Goal: Find specific page/section: Find specific page/section

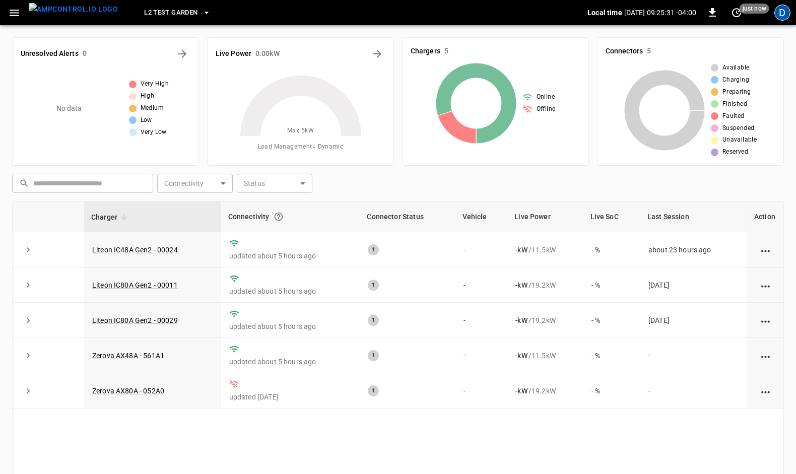
click at [786, 13] on div "D" at bounding box center [782, 13] width 16 height 16
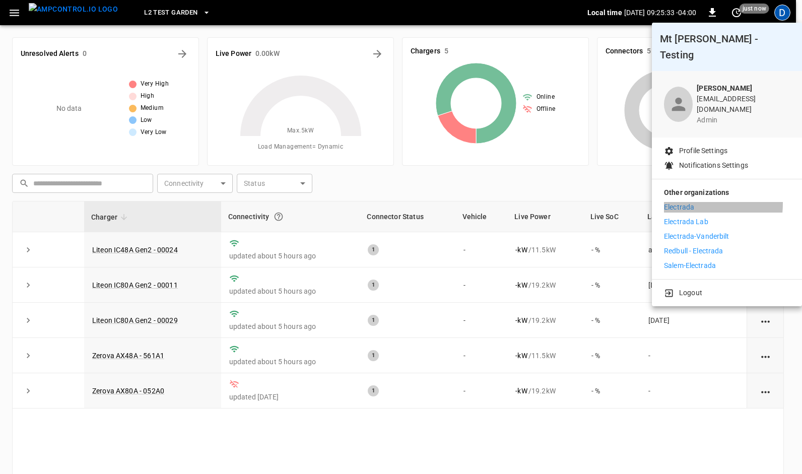
click at [672, 202] on p "Electrada" at bounding box center [679, 207] width 30 height 11
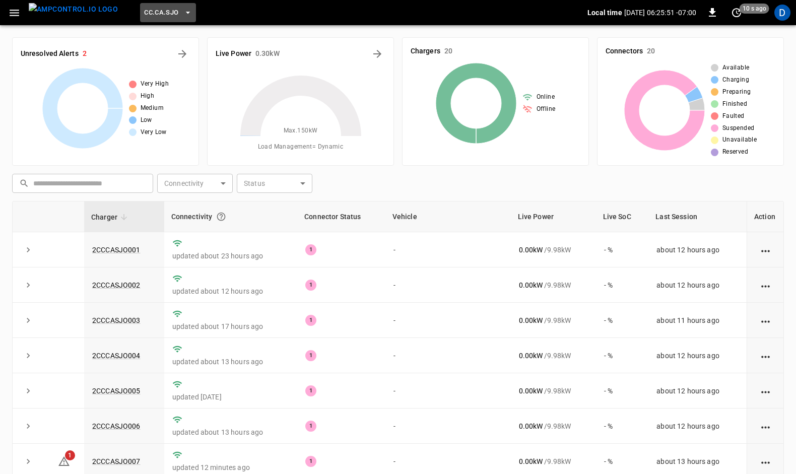
click at [185, 12] on icon "button" at bounding box center [187, 13] width 4 height 2
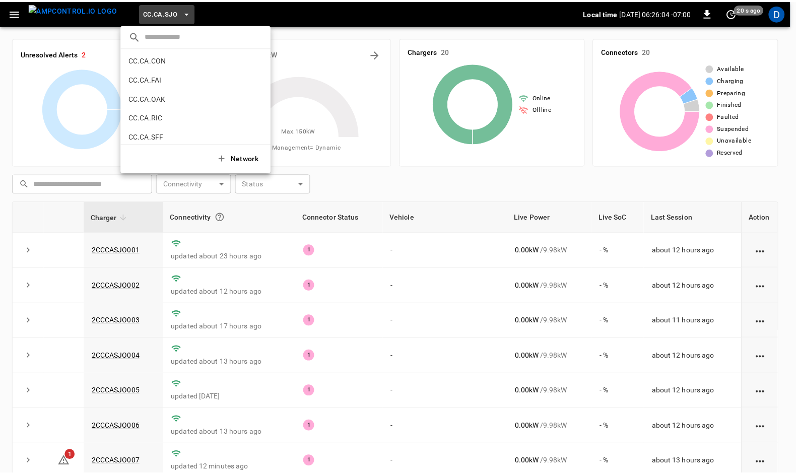
scroll to position [35, 0]
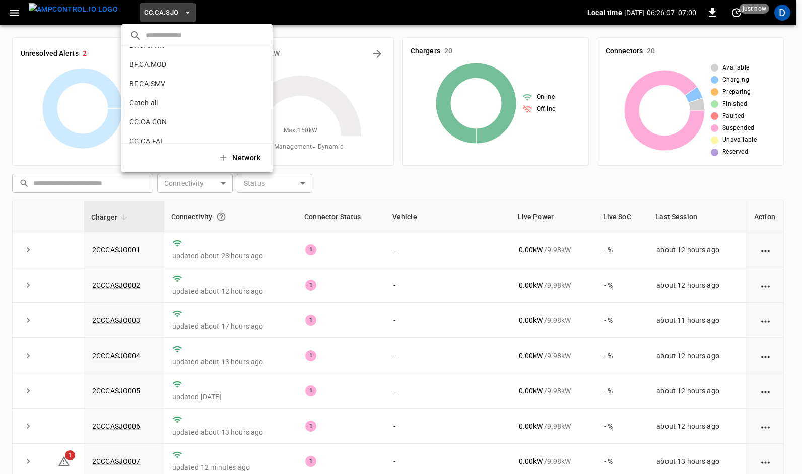
click at [781, 15] on div at bounding box center [401, 237] width 802 height 474
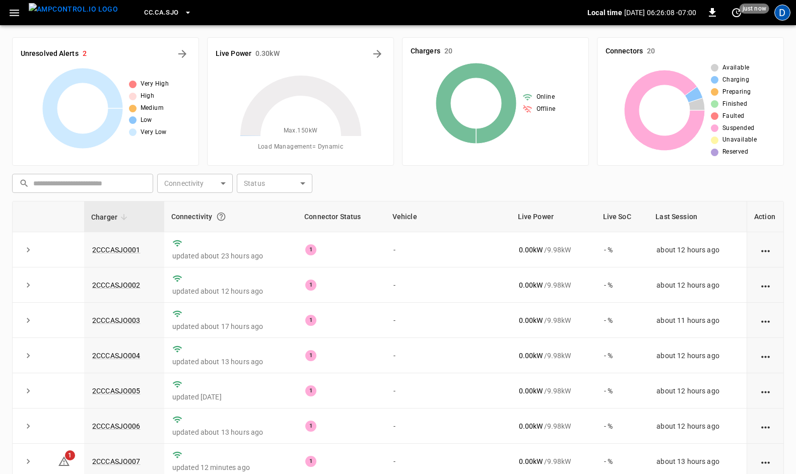
click at [781, 12] on div "D" at bounding box center [782, 13] width 16 height 16
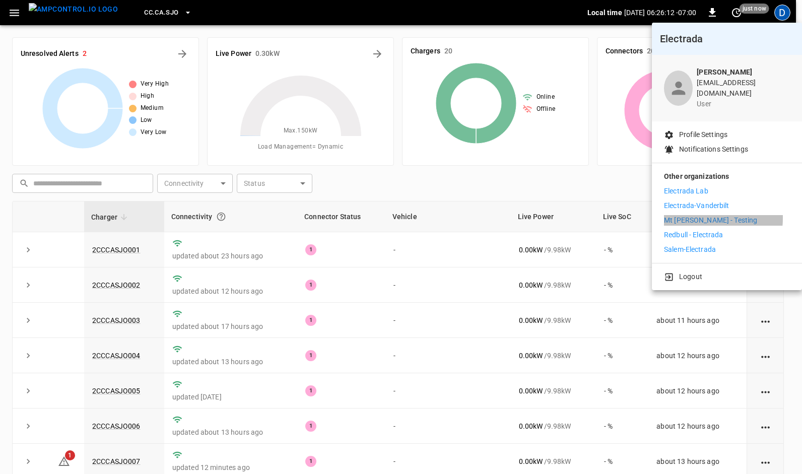
click at [693, 215] on p "Mt [PERSON_NAME] - Testing" at bounding box center [710, 220] width 93 height 11
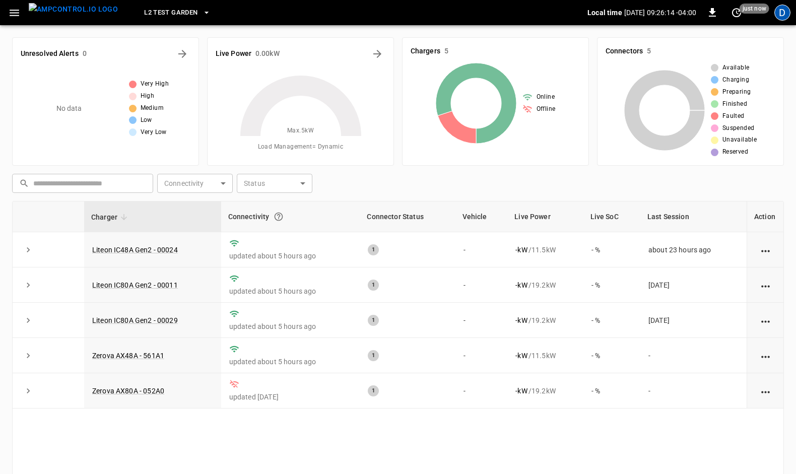
click at [781, 13] on div "D" at bounding box center [782, 13] width 16 height 16
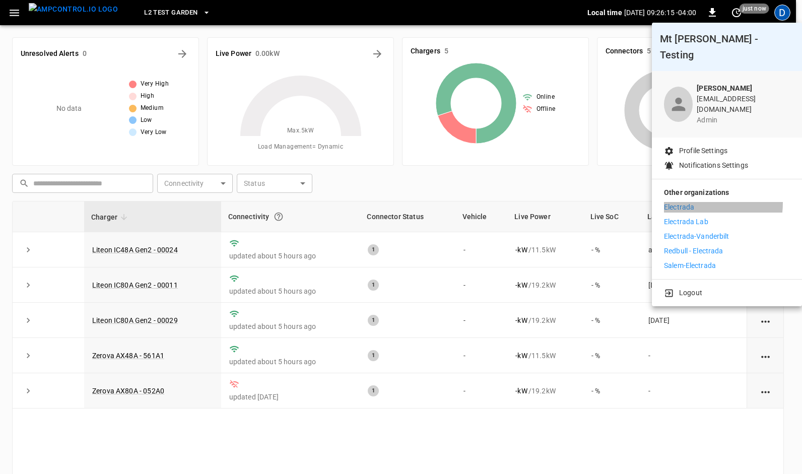
click at [684, 202] on p "Electrada" at bounding box center [679, 207] width 30 height 11
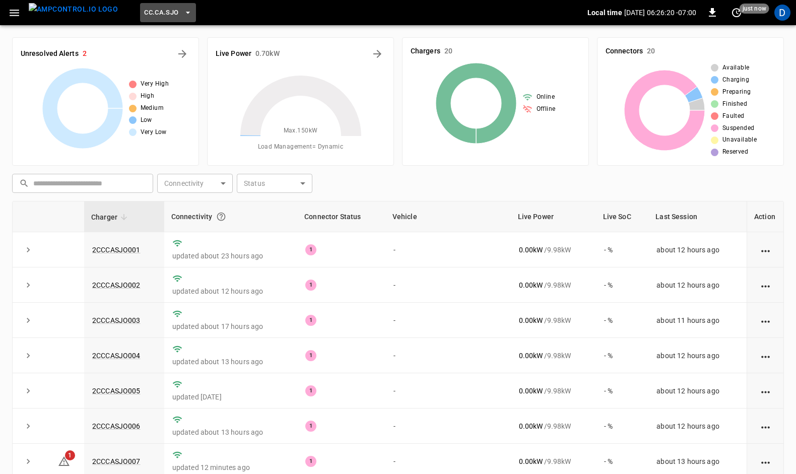
click at [164, 12] on button "CC.CA.SJO" at bounding box center [167, 13] width 55 height 20
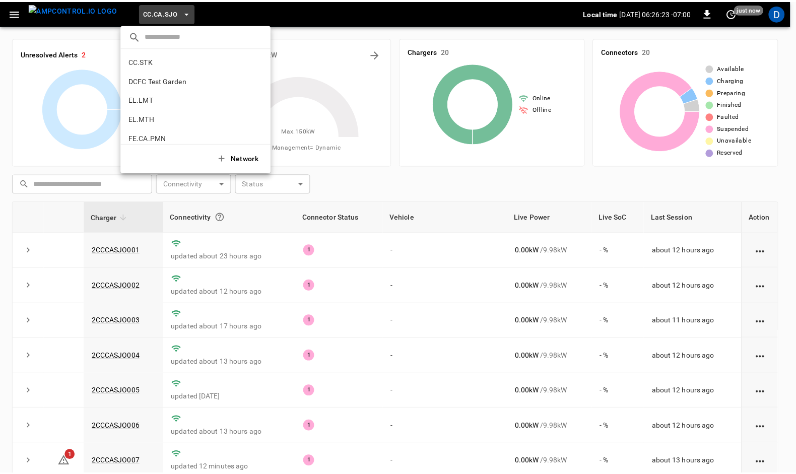
scroll to position [293, 0]
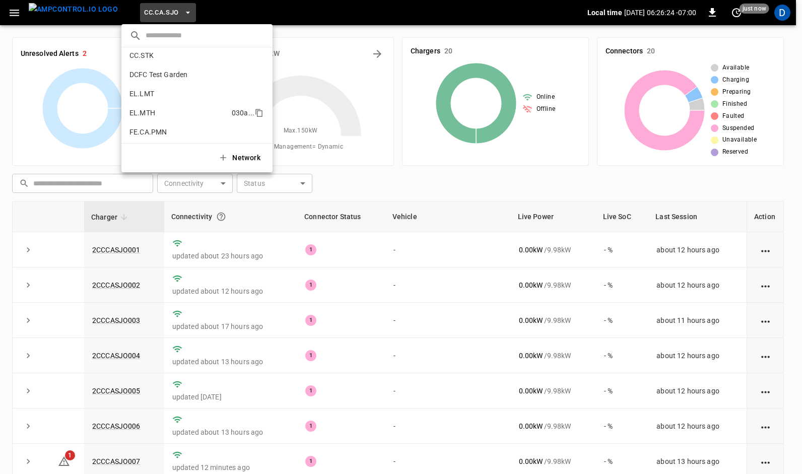
click at [144, 105] on li "EL.MTH 030a ..." at bounding box center [196, 112] width 151 height 19
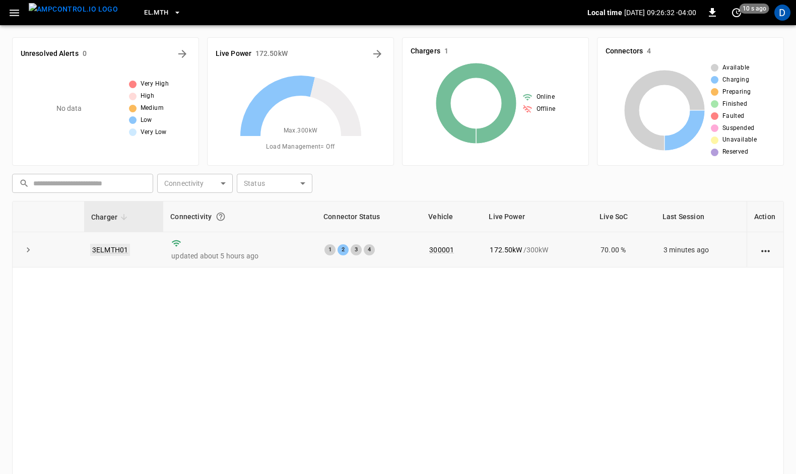
click at [115, 247] on link "3ELMTH01" at bounding box center [110, 250] width 40 height 12
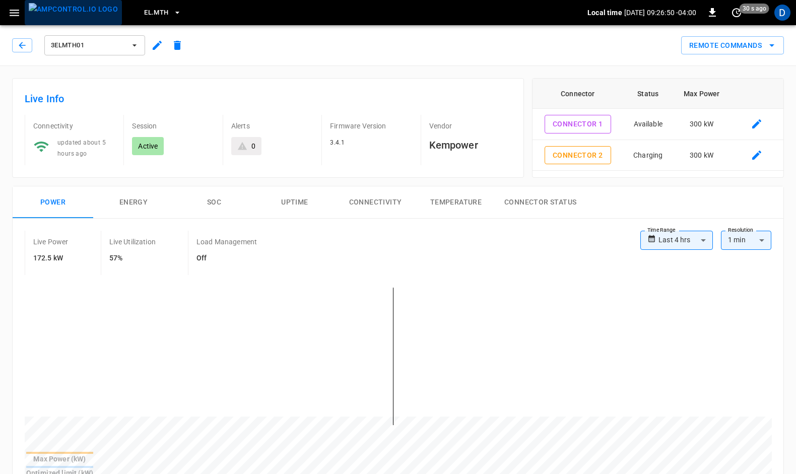
click at [80, 8] on img "menu" at bounding box center [73, 9] width 89 height 13
